Goal: Task Accomplishment & Management: Use online tool/utility

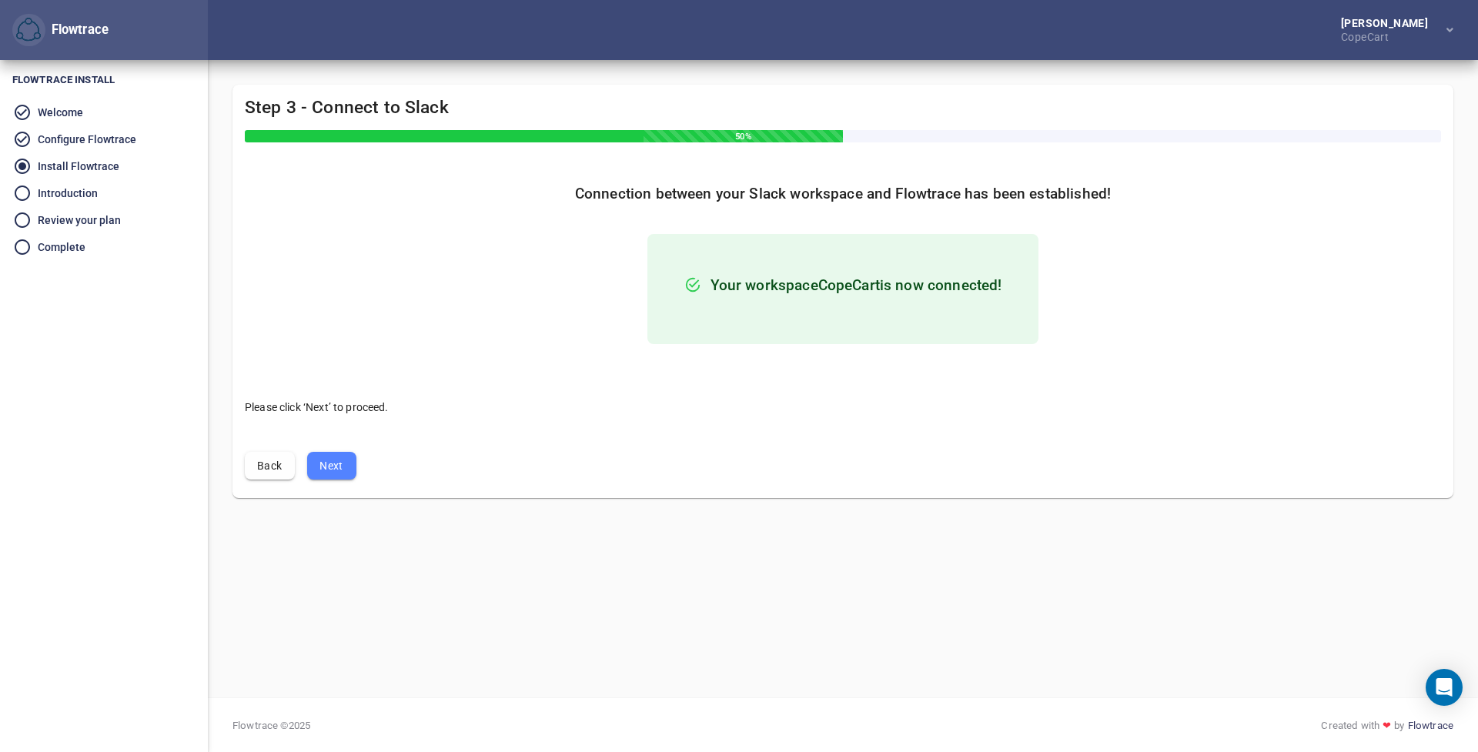
click at [316, 458] on button "Next" at bounding box center [331, 466] width 49 height 28
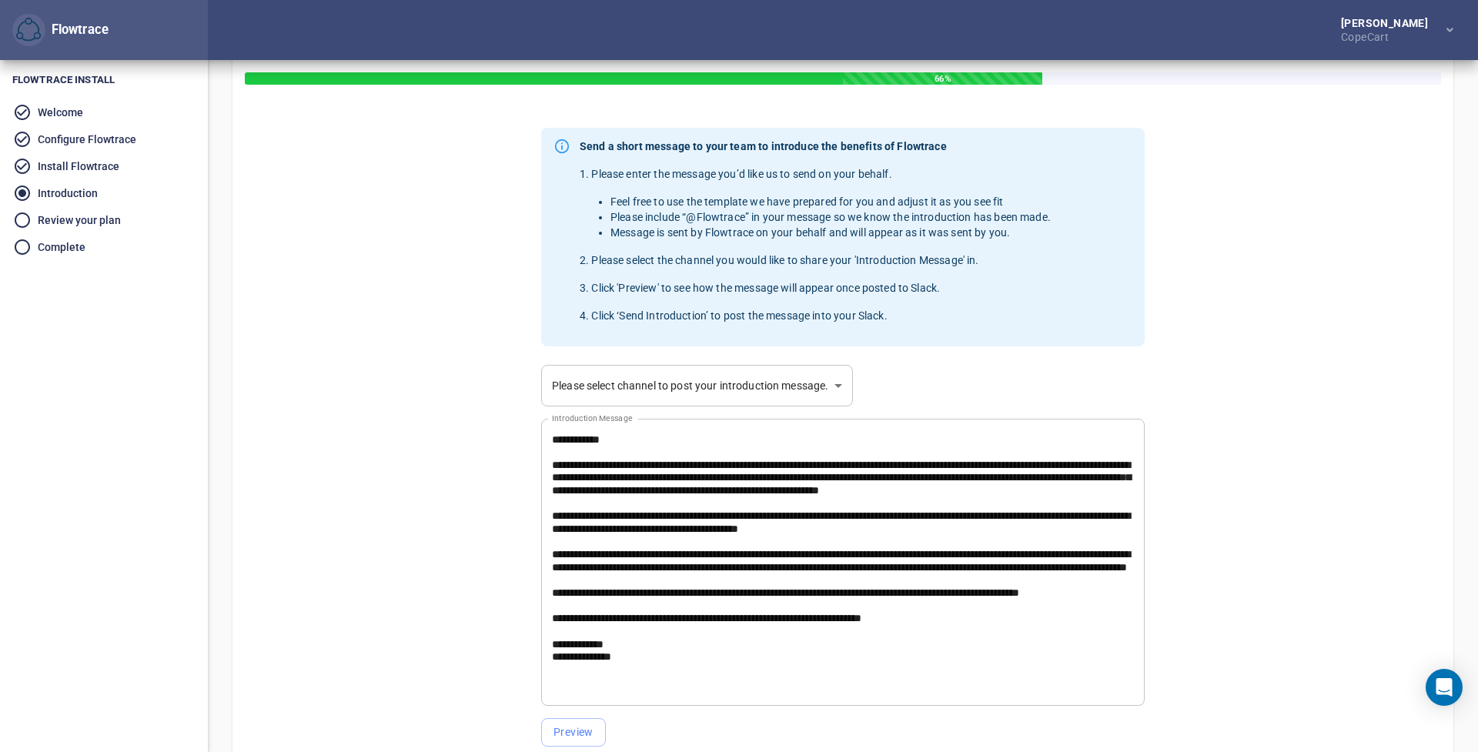
scroll to position [59, 0]
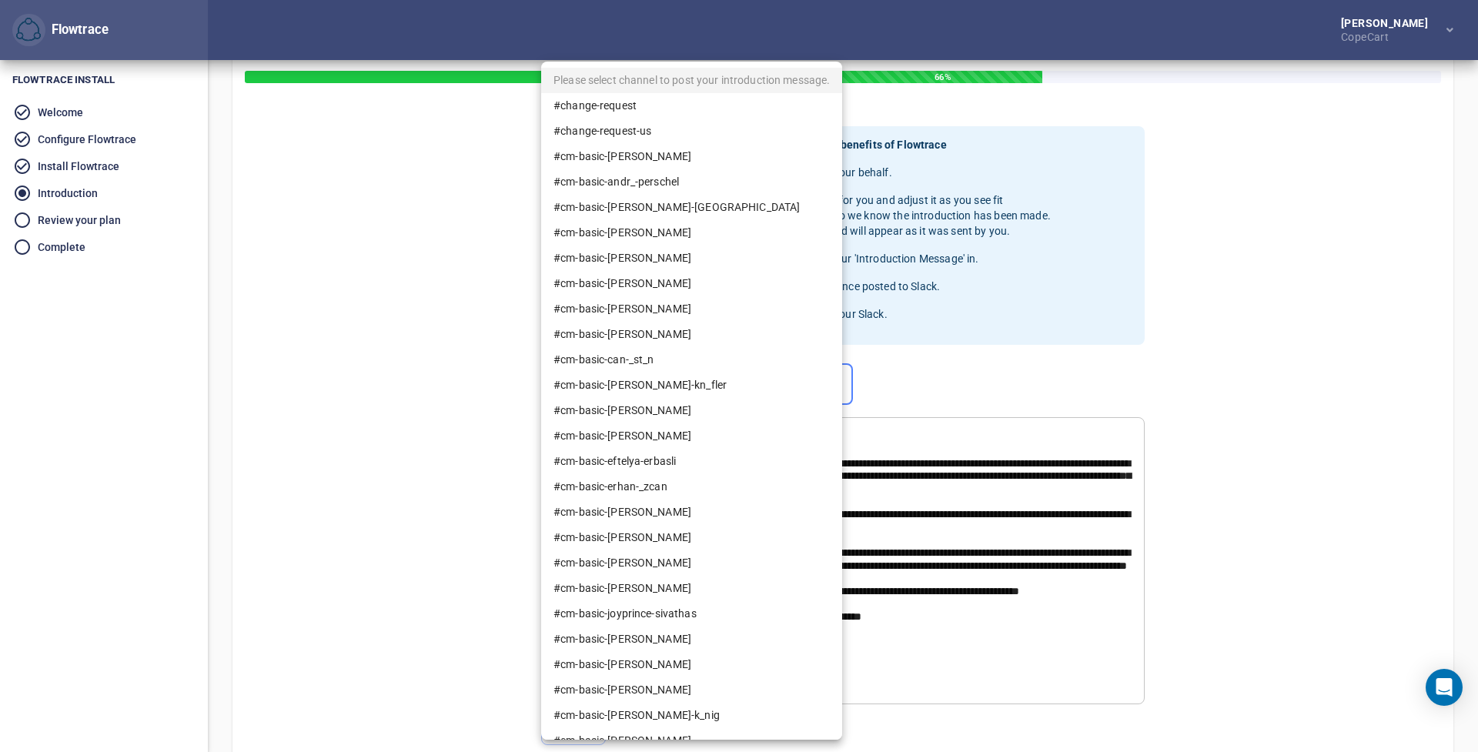
click at [649, 379] on body "Flowtrace [PERSON_NAME] CopeCart Flowtrace Flowtrace Install Welcome Configure …" at bounding box center [739, 317] width 1478 height 752
click at [460, 442] on div at bounding box center [739, 376] width 1478 height 752
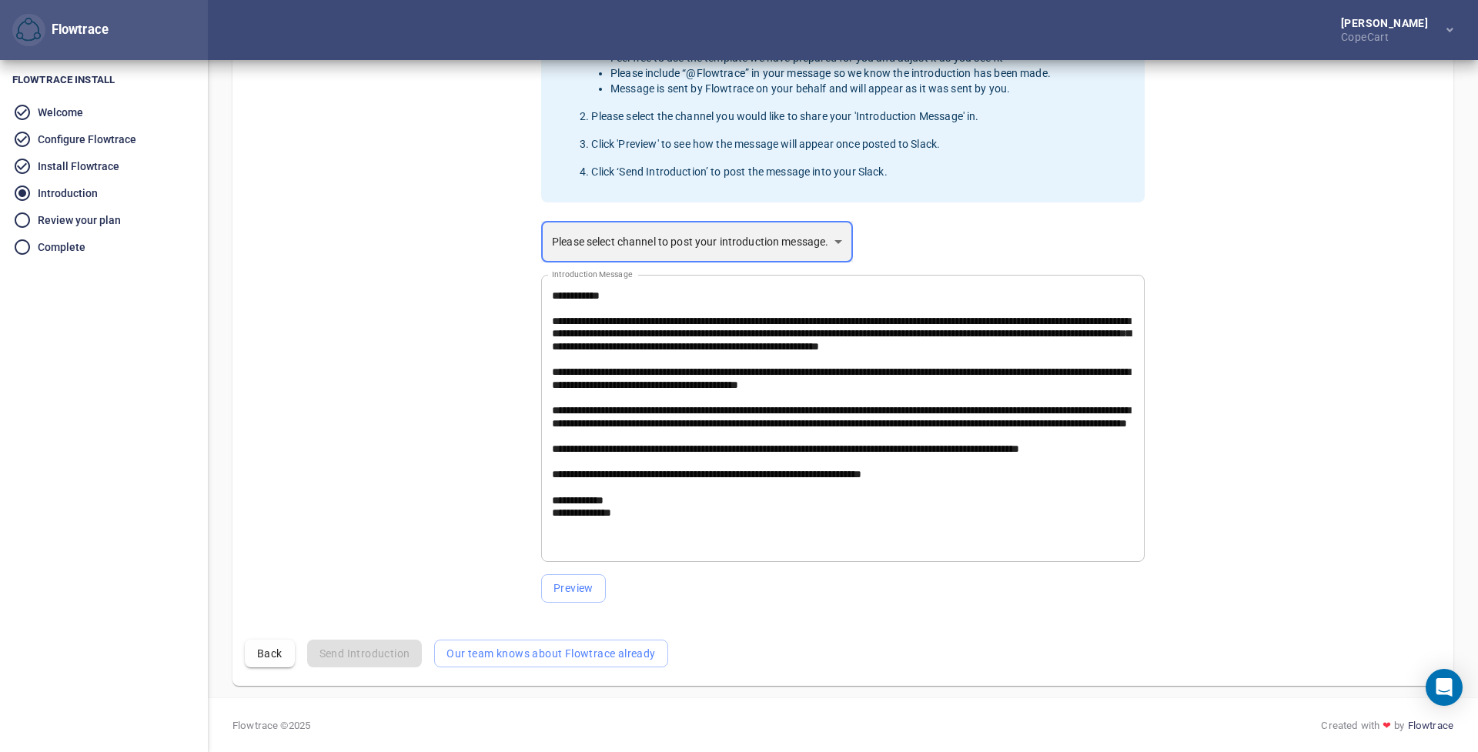
scroll to position [201, 0]
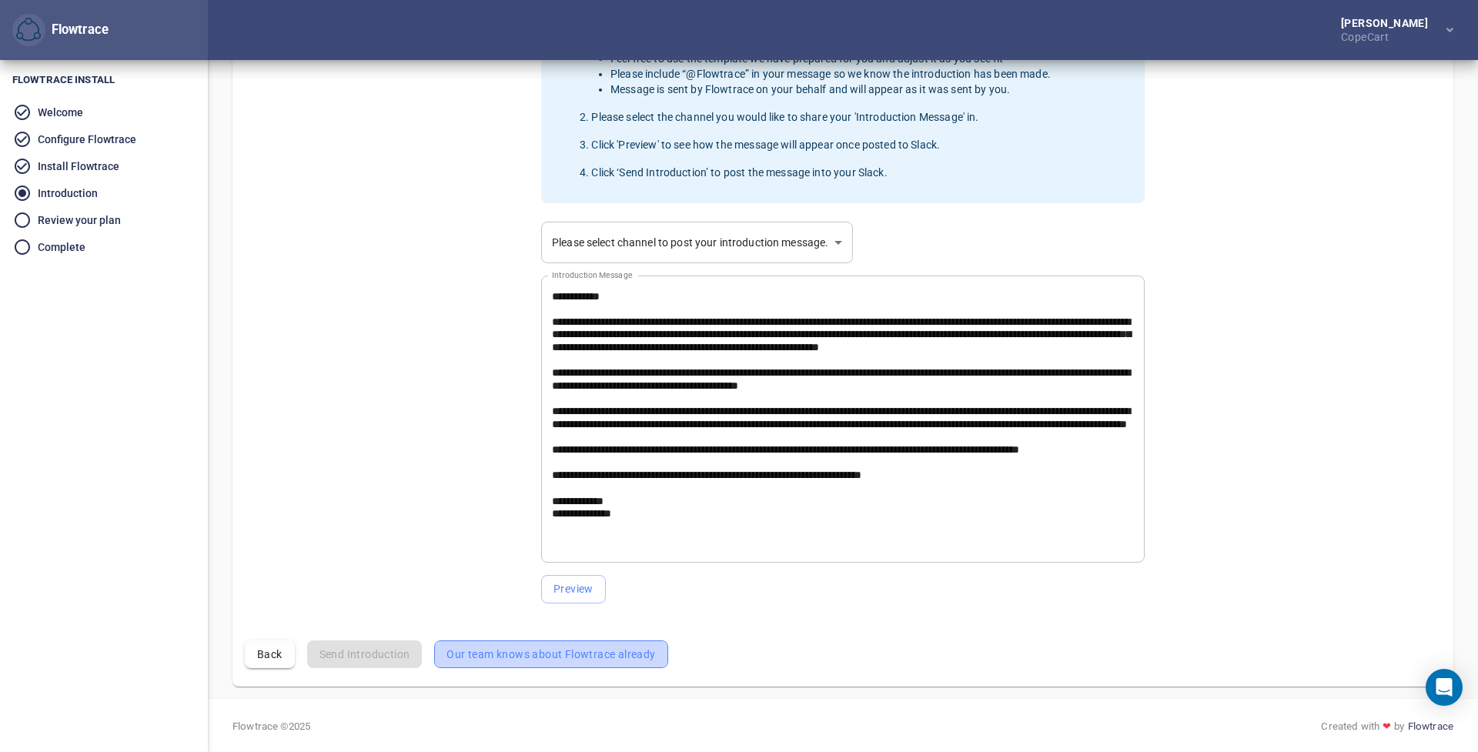
click at [599, 657] on span "Our team knows about Flowtrace already" at bounding box center [550, 654] width 209 height 19
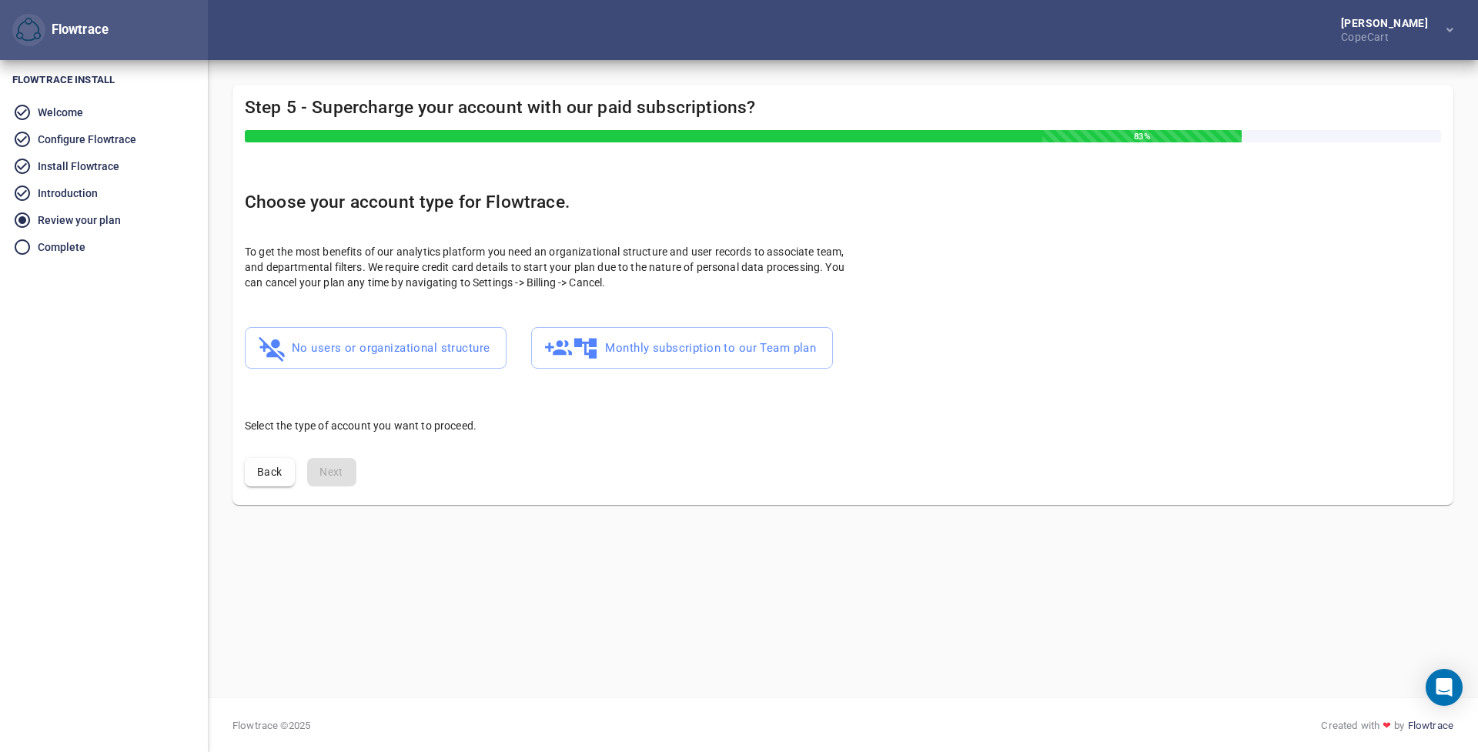
scroll to position [0, 0]
click at [337, 354] on span "No users or organizational structure" at bounding box center [376, 348] width 228 height 30
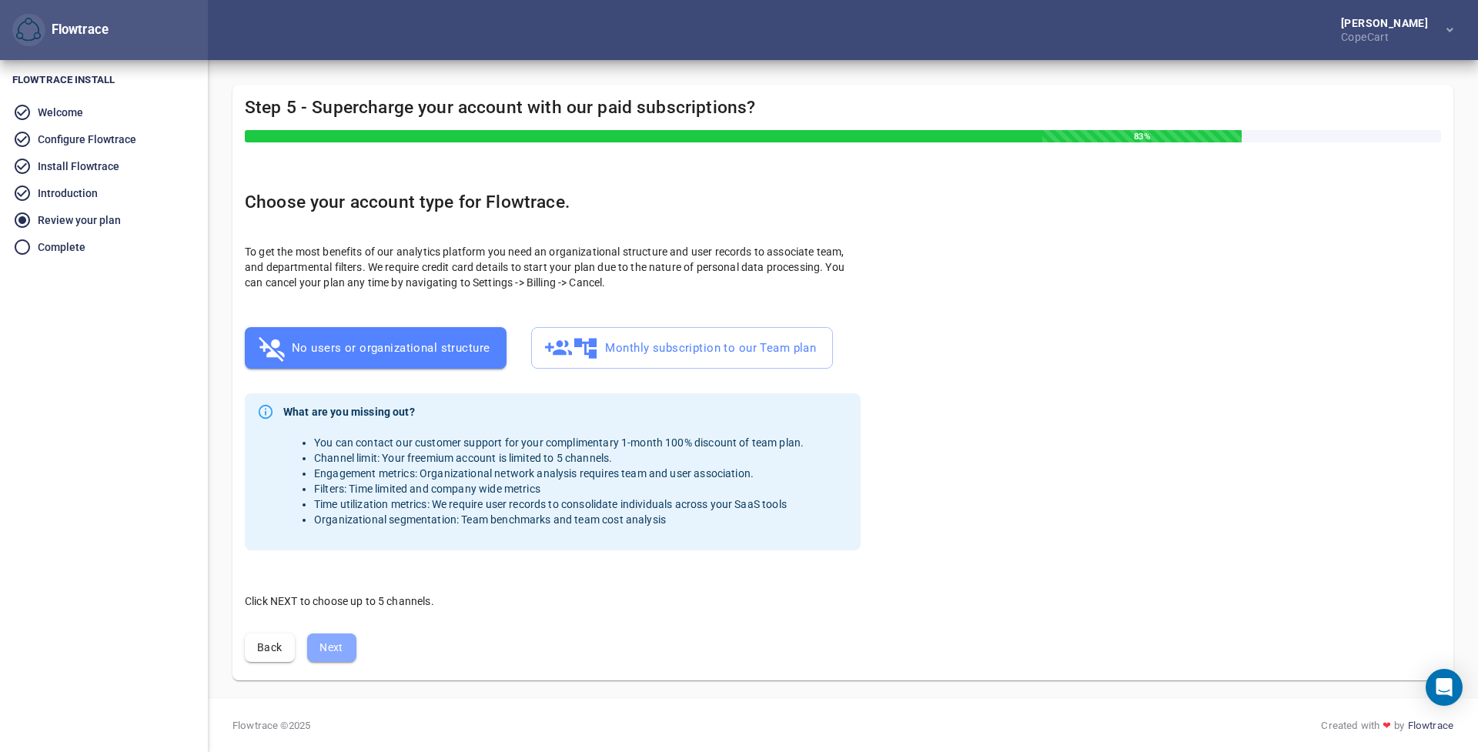
click at [329, 649] on span "Next" at bounding box center [331, 647] width 25 height 19
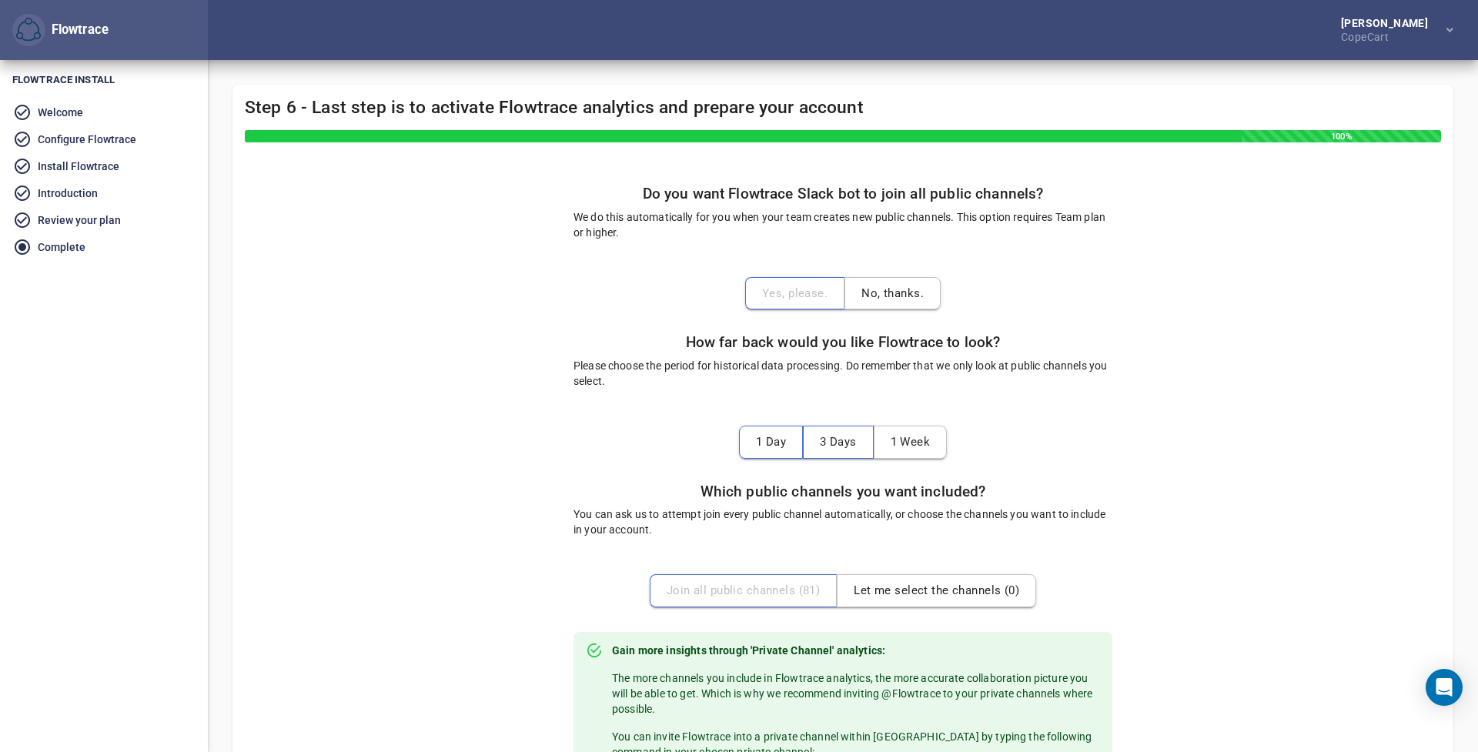
click at [913, 302] on button "No, thanks." at bounding box center [892, 293] width 96 height 32
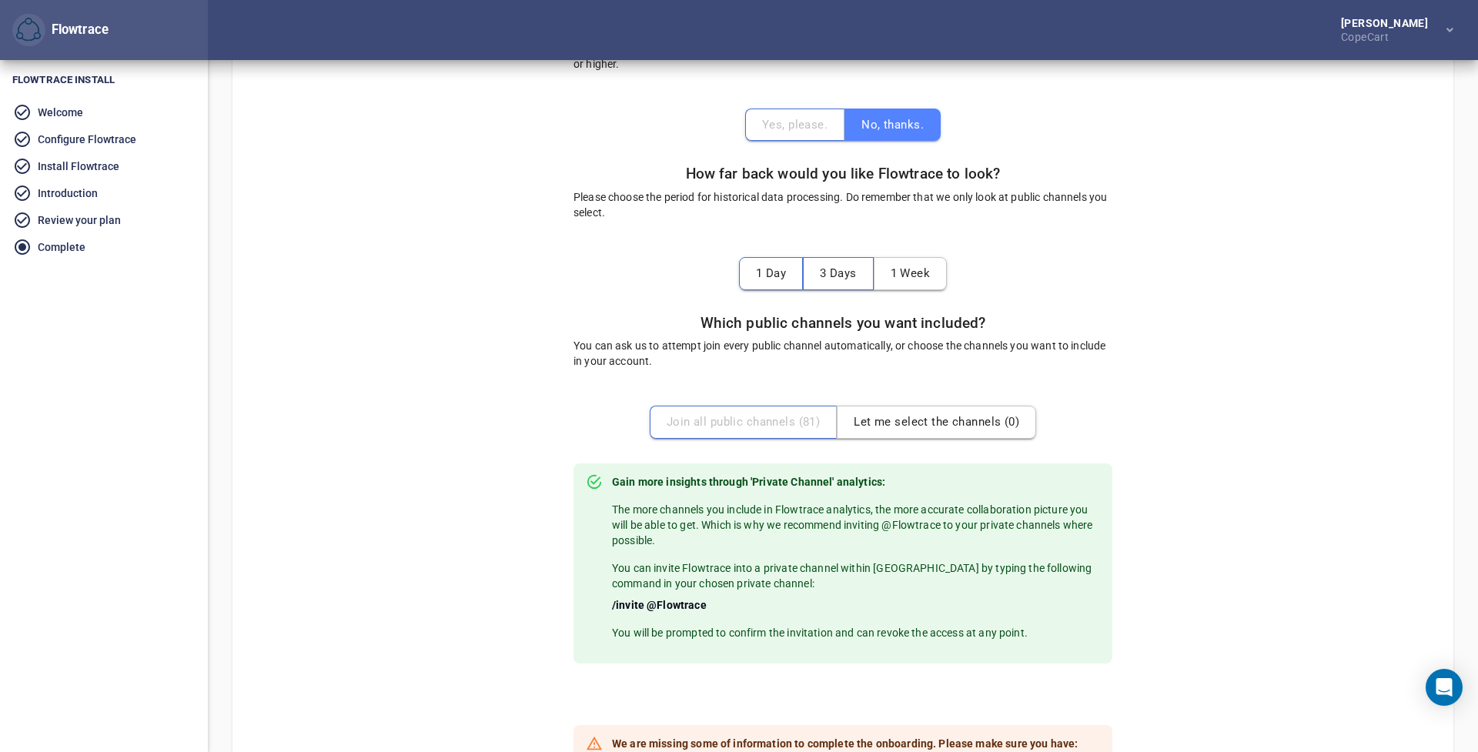
scroll to position [174, 0]
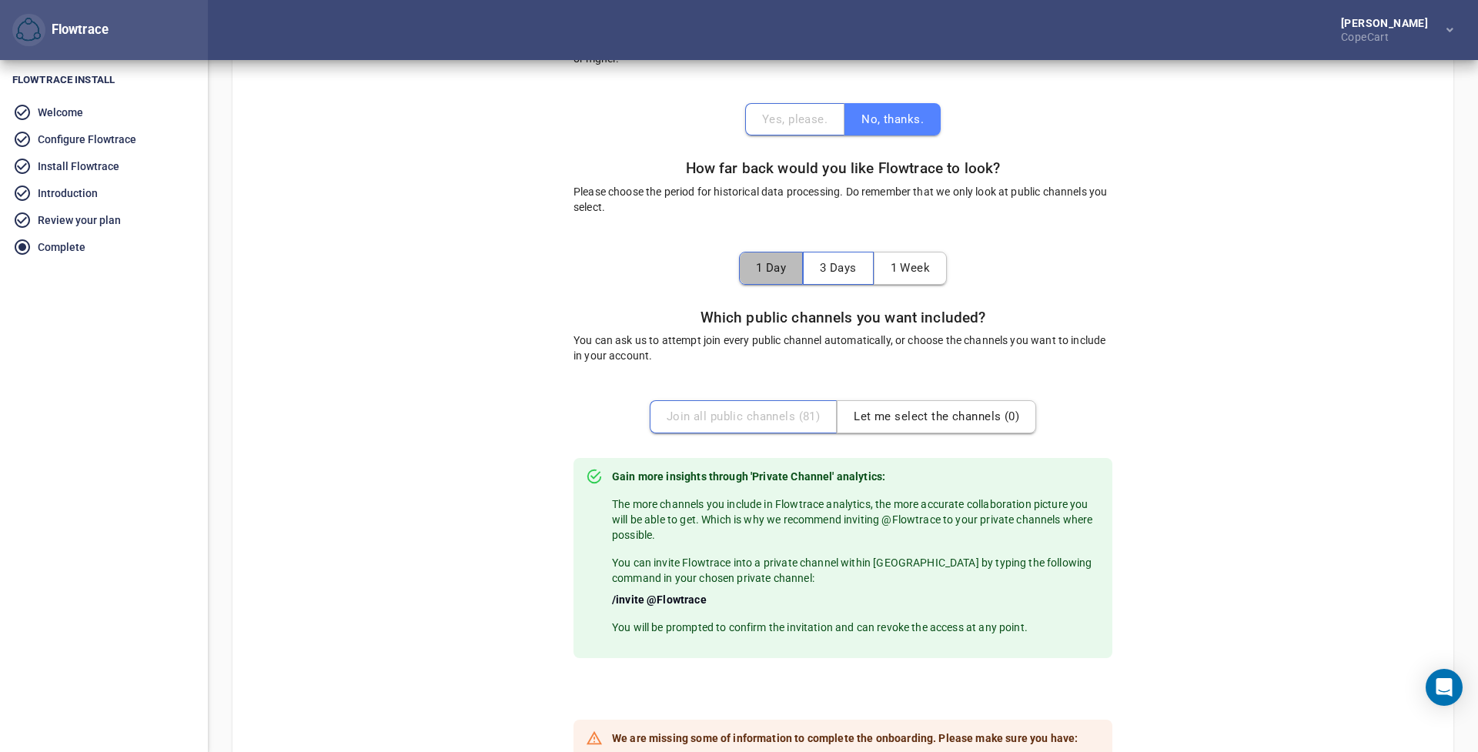
click at [764, 266] on span "1 Day" at bounding box center [771, 268] width 30 height 20
click at [831, 265] on span "3 Days" at bounding box center [839, 268] width 37 height 20
click at [886, 414] on span "Let me select the channels ( 0 )" at bounding box center [936, 416] width 165 height 20
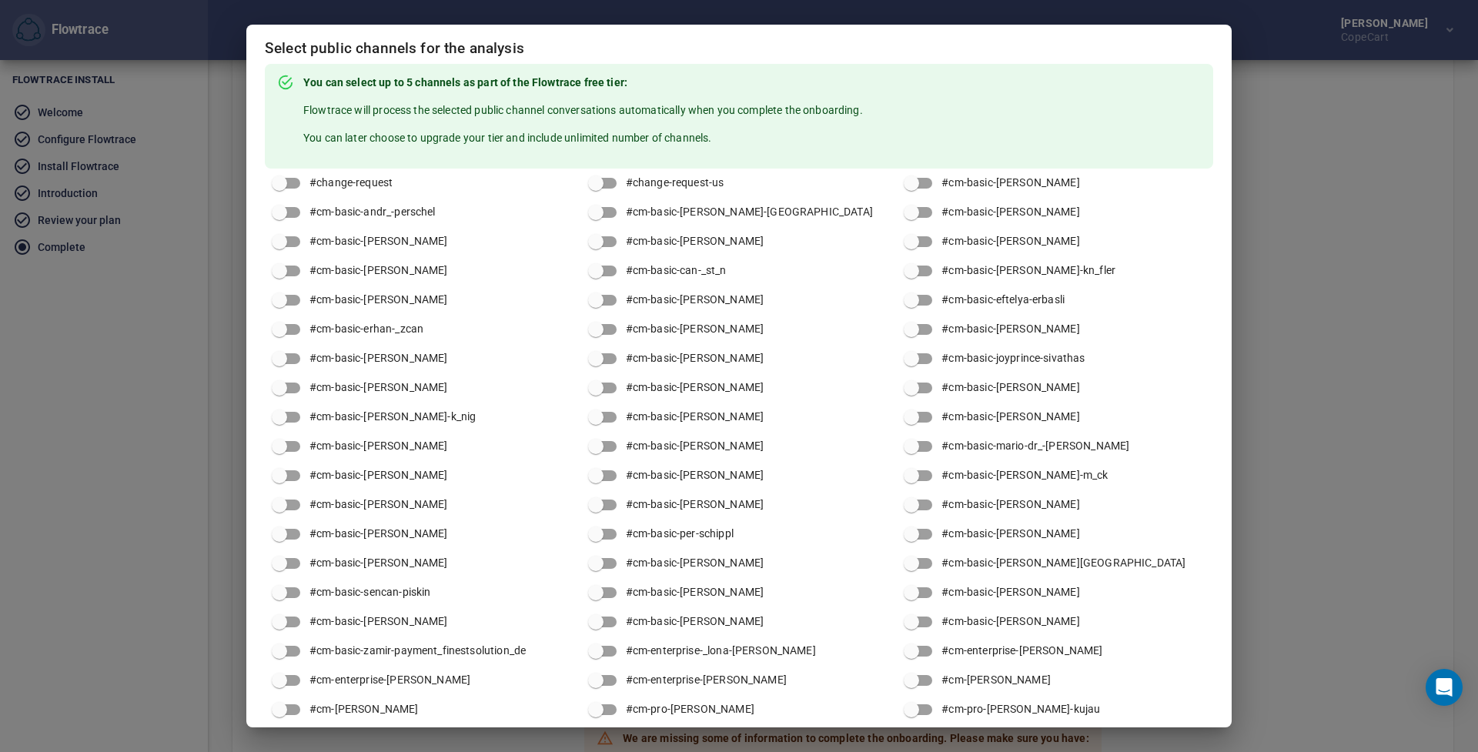
scroll to position [0, 0]
click at [1305, 403] on div "Select public channels for the analysis You can select up to 5 channels as part…" at bounding box center [739, 376] width 1478 height 752
click at [1308, 400] on div "Select public channels for the analysis You can select up to 5 channels as part…" at bounding box center [739, 376] width 1478 height 752
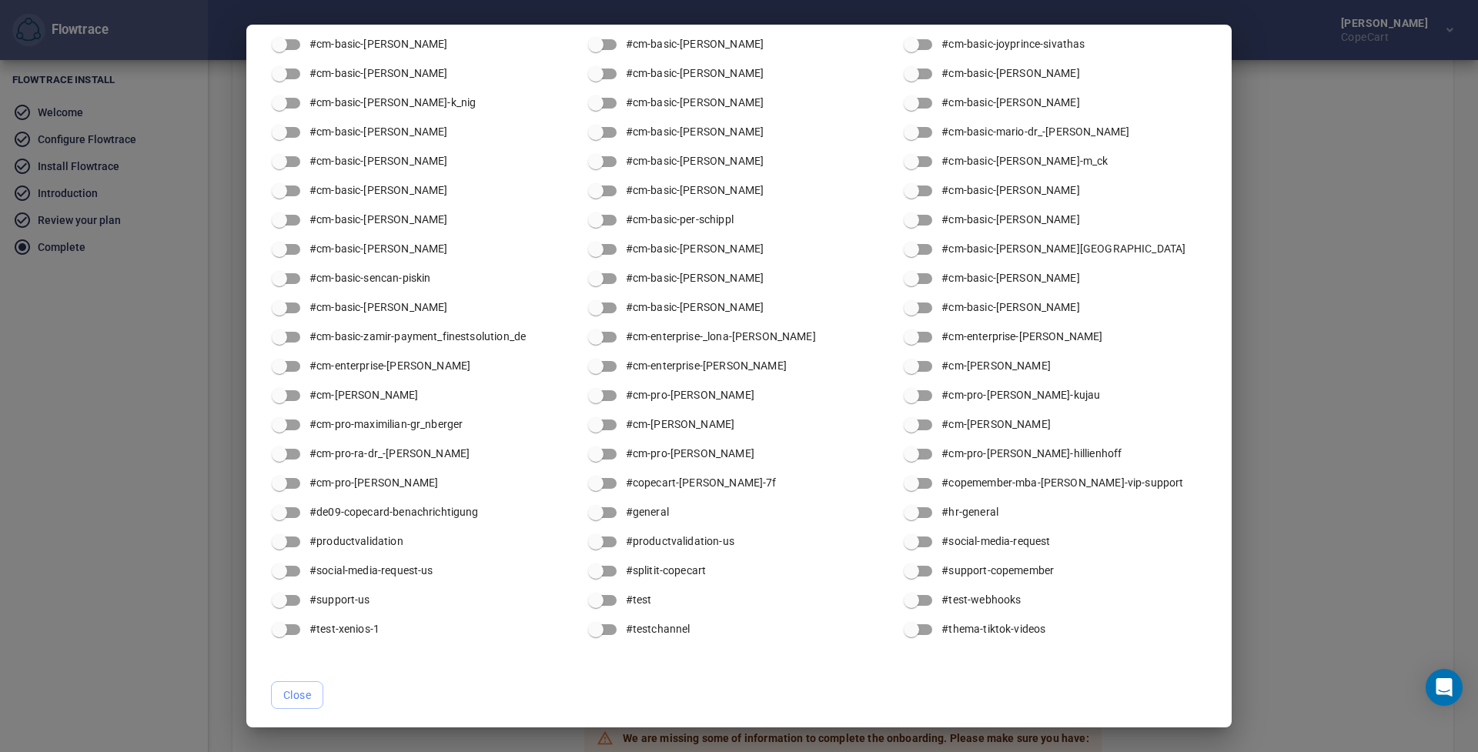
scroll to position [313, 0]
click at [302, 682] on button "Close" at bounding box center [297, 696] width 52 height 28
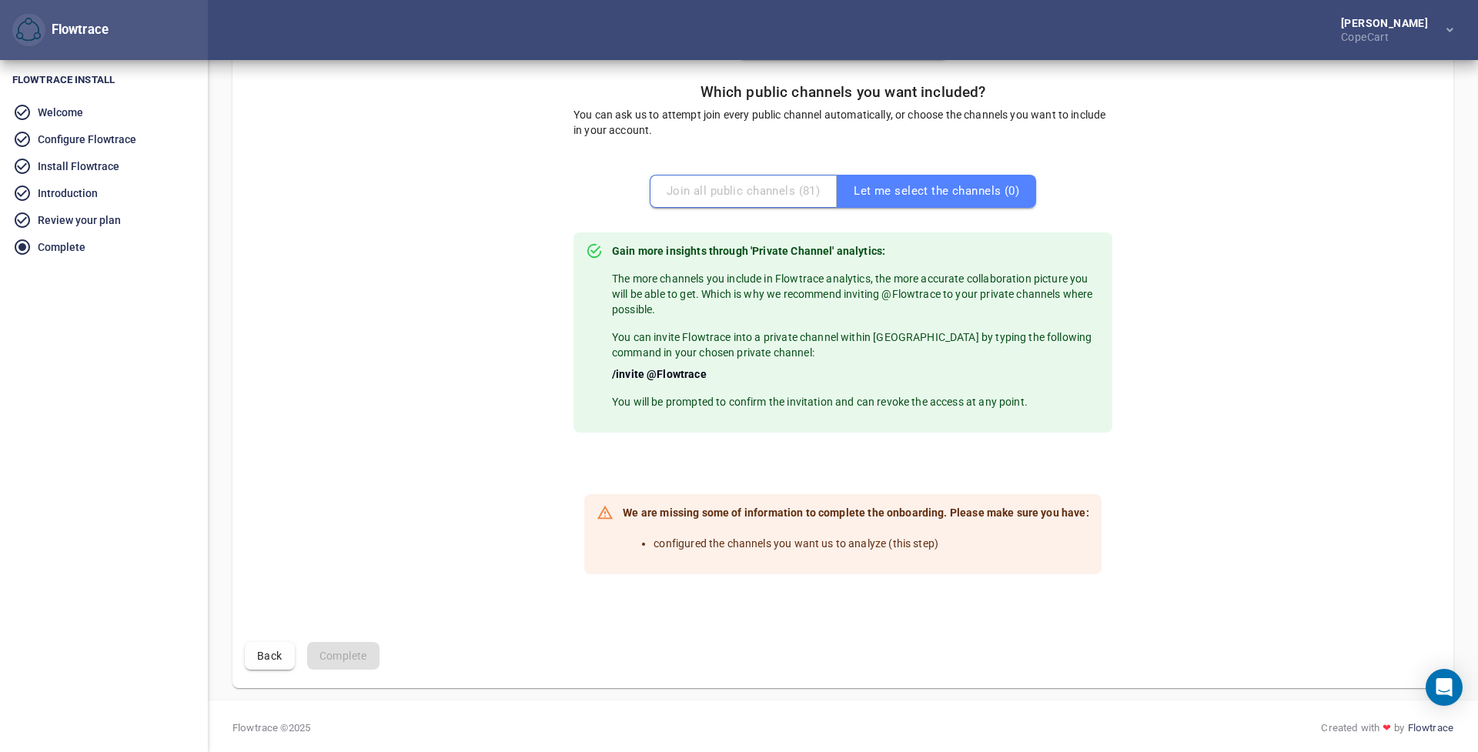
scroll to position [399, 0]
click at [256, 647] on button "Back" at bounding box center [270, 657] width 50 height 28
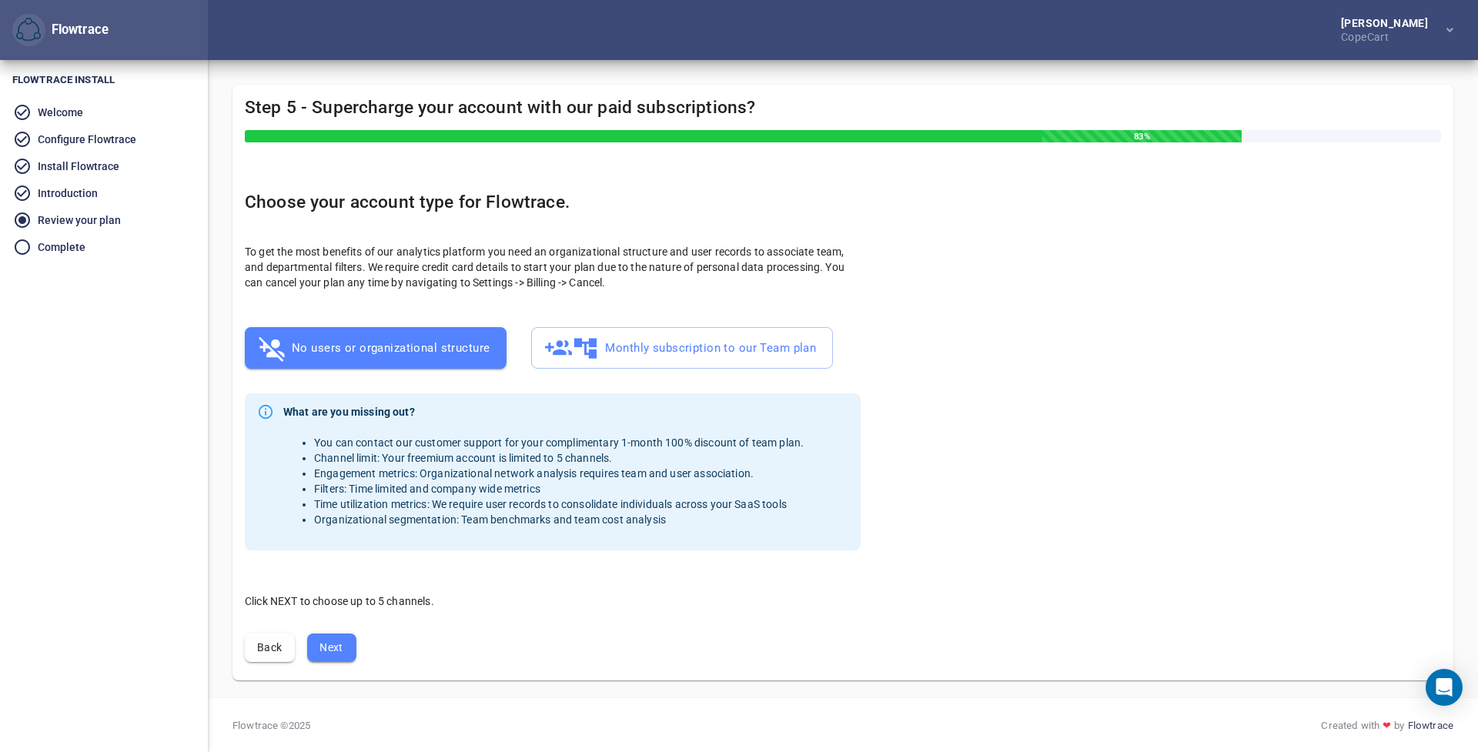
click at [48, 28] on div "Flowtrace" at bounding box center [76, 30] width 63 height 18
